Goal: Transaction & Acquisition: Purchase product/service

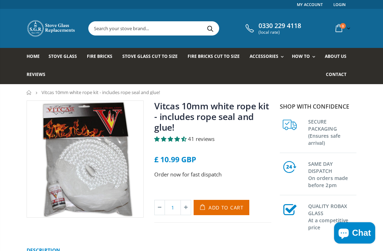
click at [339, 75] on span "Contact" at bounding box center [336, 74] width 21 height 6
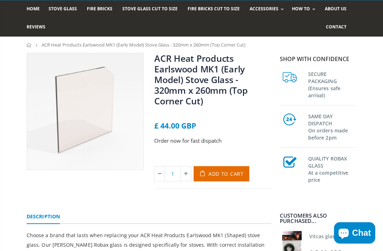
scroll to position [43, 0]
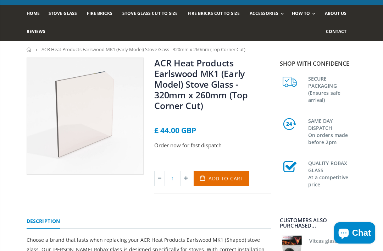
click at [343, 33] on span "Contact" at bounding box center [336, 31] width 21 height 6
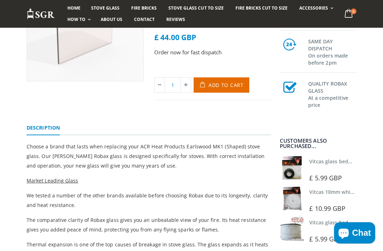
scroll to position [138, 0]
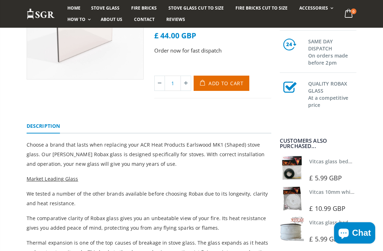
click at [309, 213] on div "Vitcas 10mm white rope kit - includes rope seal and glue! £ 10.99 GBP" at bounding box center [333, 199] width 49 height 27
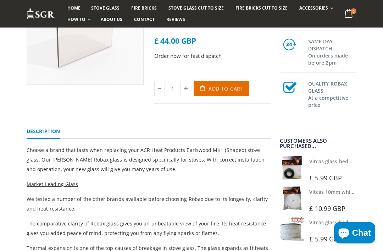
scroll to position [135, 0]
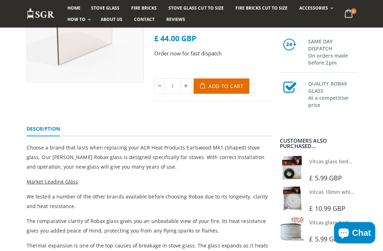
click at [308, 213] on div at bounding box center [291, 199] width 35 height 27
click at [348, 195] on link "Vitcas 10mm white rope kit - includes rope seal and glue!" at bounding box center [378, 191] width 139 height 7
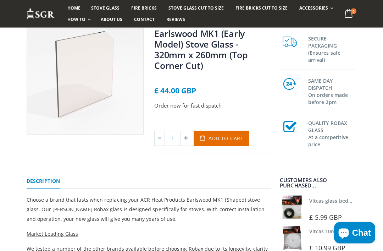
scroll to position [84, 0]
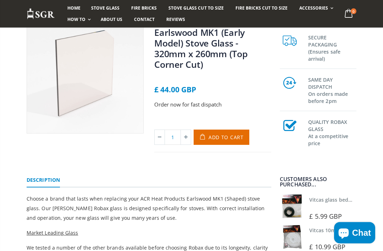
click at [319, 202] on link "Vitcas glass bedding in tape - 2mm x 10mm x 2 meters" at bounding box center [375, 199] width 132 height 7
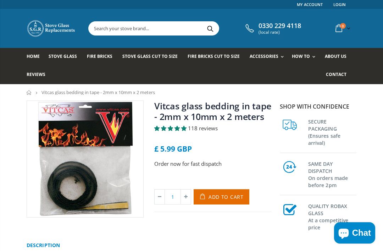
click at [343, 76] on span "Contact" at bounding box center [336, 74] width 21 height 6
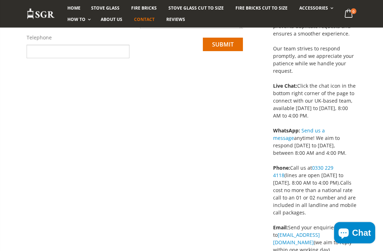
scroll to position [152, 0]
click at [325, 131] on link "Send us a message" at bounding box center [299, 134] width 52 height 14
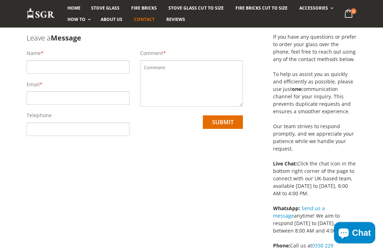
scroll to position [0, 0]
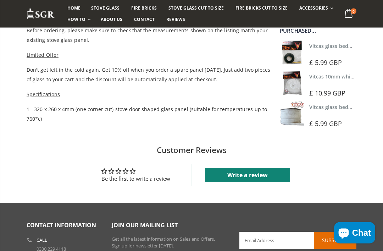
scroll to position [475, 0]
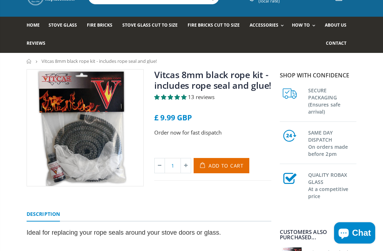
scroll to position [32, 0]
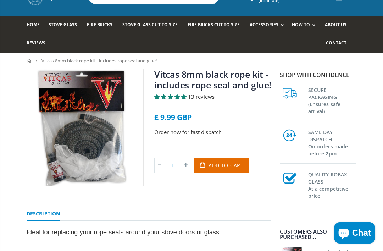
click at [206, 95] on span "13 reviews" at bounding box center [201, 96] width 27 height 7
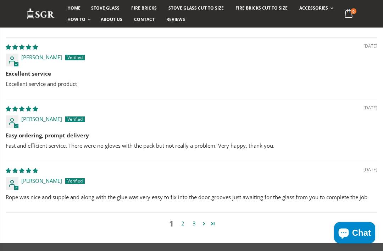
scroll to position [656, 0]
click at [181, 222] on link "2" at bounding box center [182, 223] width 11 height 8
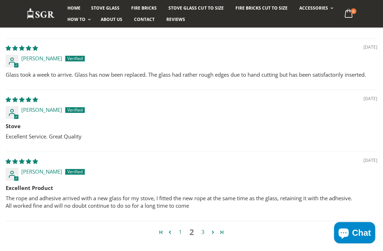
scroll to position [602, 0]
click at [202, 232] on link "3" at bounding box center [202, 231] width 11 height 8
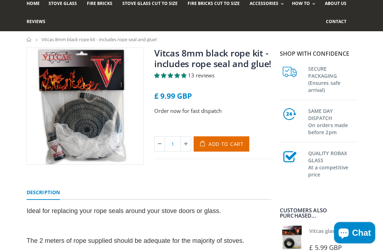
scroll to position [37, 0]
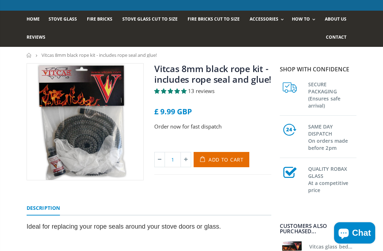
click at [4, 116] on div "Vitcas 8mm black rope kit - includes rope seal and glue! 13 reviews £ 9.99 GBP …" at bounding box center [191, 198] width 383 height 271
click at [63, 116] on img at bounding box center [85, 121] width 116 height 116
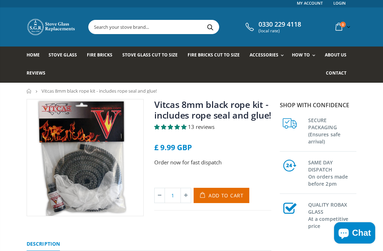
scroll to position [0, 0]
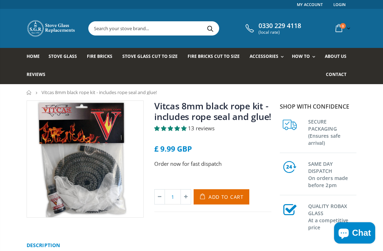
click at [16, 93] on nav "Home Vitcas 8mm black rope kit - includes rope seal and glue!" at bounding box center [191, 92] width 383 height 16
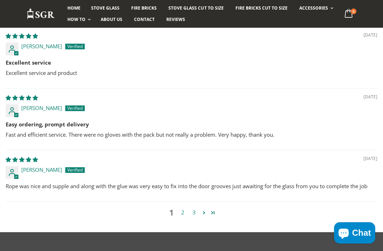
scroll to position [668, 0]
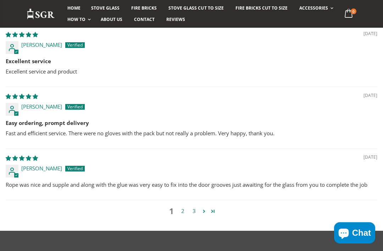
click at [183, 210] on link "2" at bounding box center [182, 211] width 11 height 8
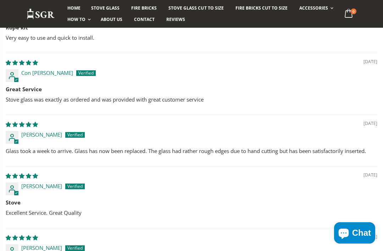
scroll to position [517, 0]
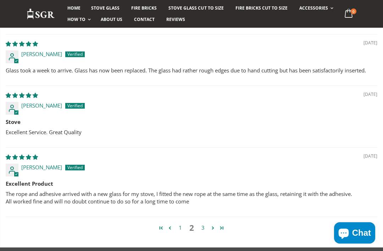
click at [198, 227] on link "3" at bounding box center [202, 227] width 11 height 8
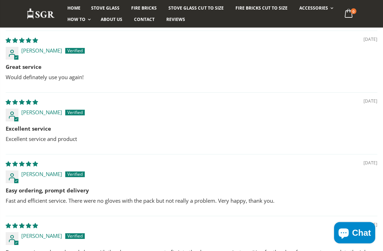
scroll to position [601, 0]
click at [71, 23] on link "How To" at bounding box center [78, 19] width 32 height 11
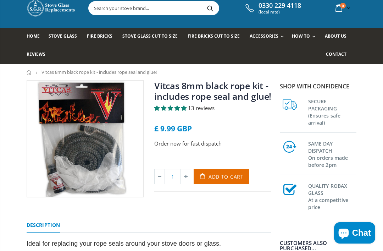
scroll to position [21, 0]
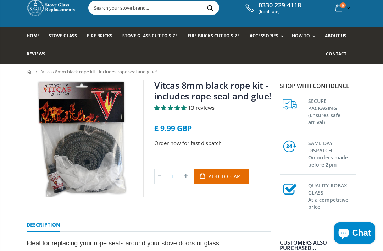
click at [344, 152] on h3 "SAME DAY DISPATCH On orders made before 2pm" at bounding box center [332, 153] width 48 height 30
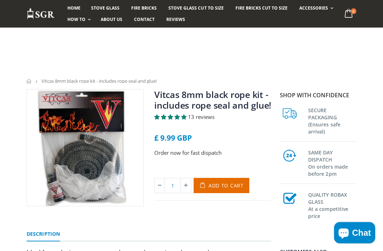
scroll to position [0, 0]
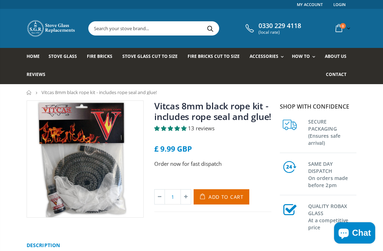
click at [180, 29] on input "text" at bounding box center [186, 28] width 195 height 13
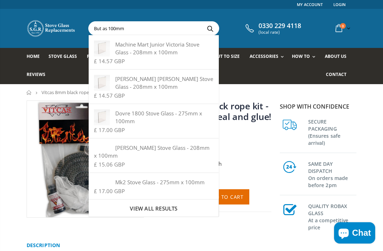
type input "But as 100mm"
click at [207, 28] on button "Search" at bounding box center [210, 28] width 16 height 13
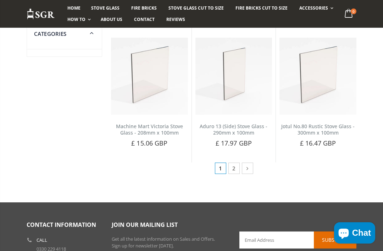
scroll to position [527, 0]
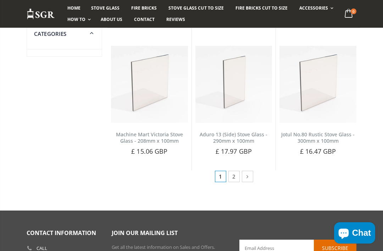
click at [249, 173] on icon at bounding box center [246, 176] width 7 height 7
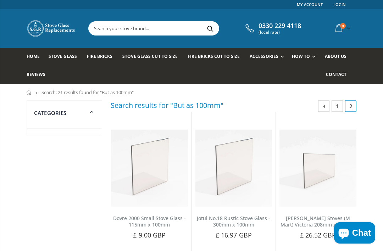
click at [176, 27] on input "text" at bounding box center [186, 28] width 195 height 13
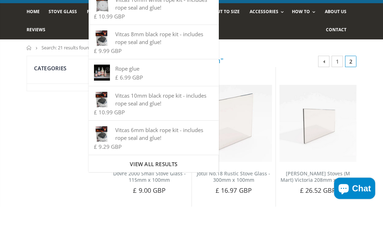
type input "Rooe"
click at [173, 136] on div "Vitcas 10mm black rope kit - includes rope seal and glue!" at bounding box center [153, 144] width 119 height 16
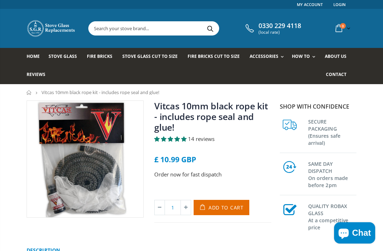
click at [221, 120] on link "Vitcas 10mm black rope kit - includes rope seal and glue!" at bounding box center [211, 116] width 114 height 33
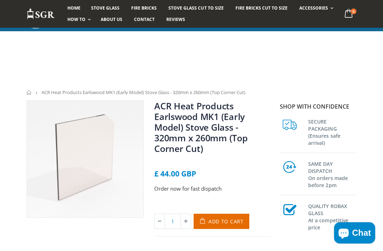
scroll to position [55, 0]
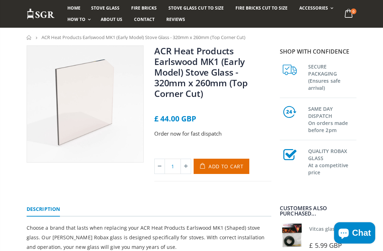
click at [228, 164] on span "Add to Cart" at bounding box center [225, 166] width 35 height 7
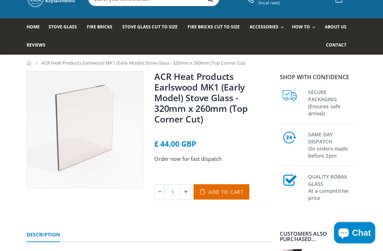
scroll to position [0, 0]
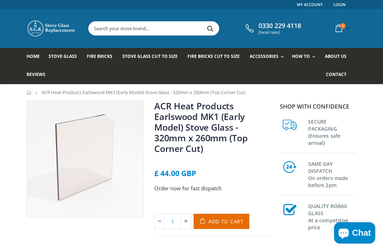
click at [118, 27] on input "text" at bounding box center [186, 28] width 195 height 13
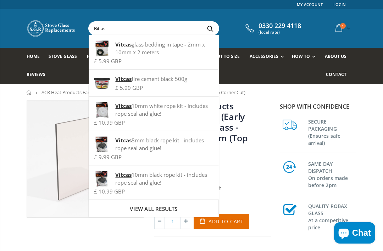
type input "Bit as"
click at [5, 25] on div "Links My Account Login 0330 229 4118 (local rate) 1 item(s) 1 item(s) ACR Heat …" at bounding box center [191, 42] width 383 height 84
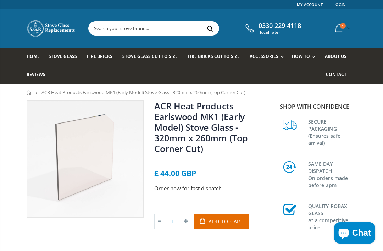
click at [103, 33] on input "text" at bounding box center [186, 28] width 195 height 13
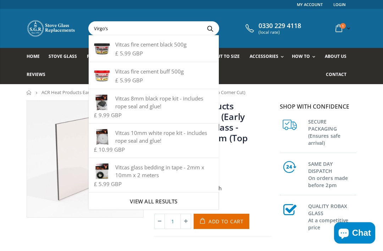
type input "Virgo’s"
click at [207, 28] on button "Search" at bounding box center [210, 28] width 16 height 13
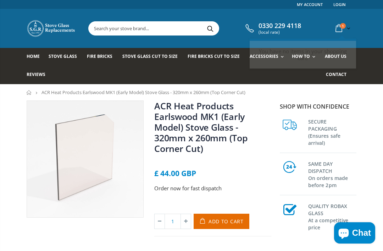
click at [342, 28] on span "1" at bounding box center [343, 26] width 6 height 6
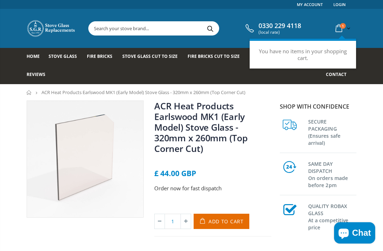
click at [342, 31] on icon at bounding box center [338, 28] width 12 height 13
click at [342, 29] on icon at bounding box center [338, 28] width 12 height 13
click at [27, 145] on img at bounding box center [85, 159] width 116 height 116
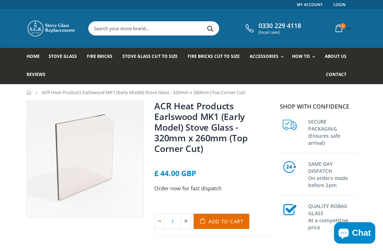
click at [339, 14] on div "0330 229 4118 (local rate) 1 item(s) 1 item(s) ACR Heat Products Earlswood MK1 …" at bounding box center [191, 28] width 340 height 39
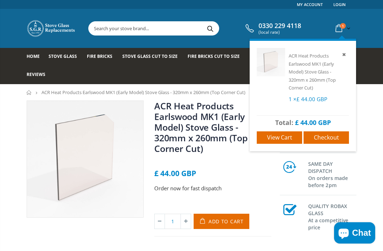
click at [282, 137] on span "View cart" at bounding box center [279, 137] width 25 height 8
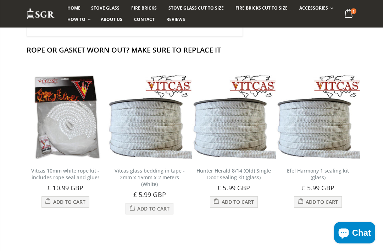
scroll to position [185, 0]
click at [56, 143] on img at bounding box center [65, 117] width 84 height 84
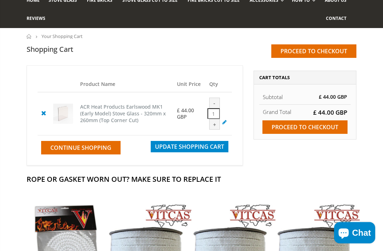
scroll to position [0, 0]
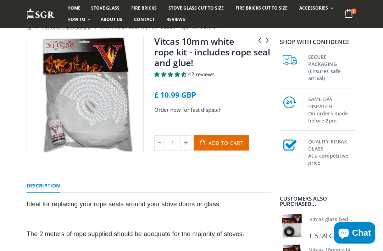
scroll to position [55, 0]
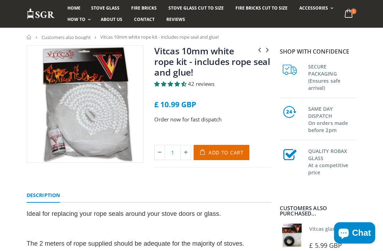
click at [193, 83] on span "42 reviews" at bounding box center [201, 83] width 27 height 7
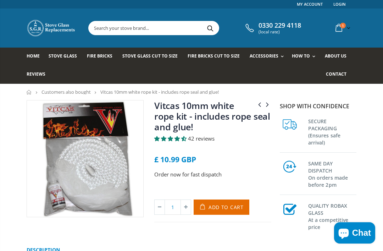
scroll to position [0, 0]
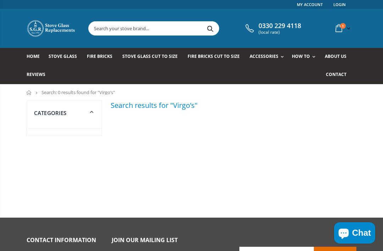
click at [128, 26] on input "text" at bounding box center [186, 28] width 195 height 13
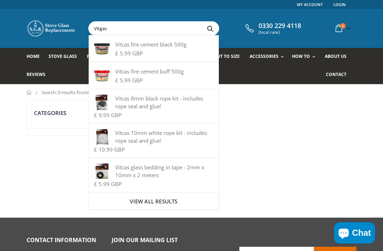
type input "Vitgas"
click at [207, 28] on button "Search" at bounding box center [210, 28] width 16 height 13
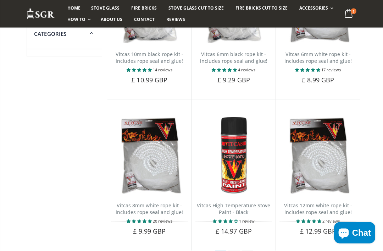
scroll to position [473, 0]
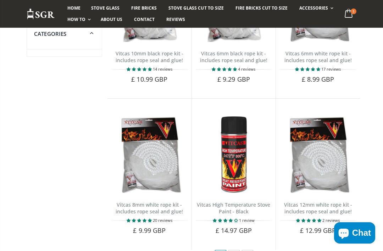
click at [231, 250] on link "2" at bounding box center [233, 255] width 11 height 11
